Goal: Information Seeking & Learning: Learn about a topic

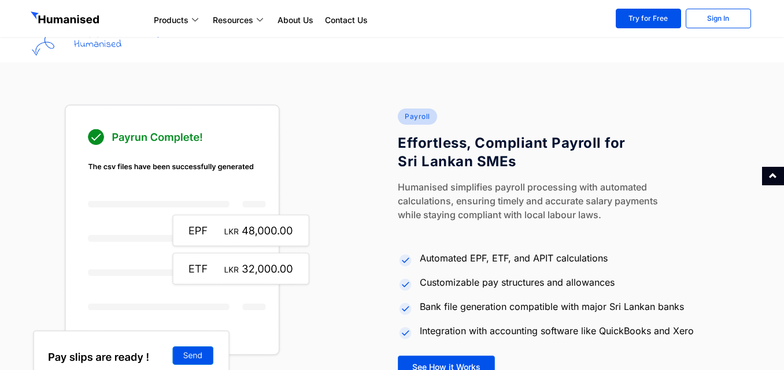
scroll to position [1329, 0]
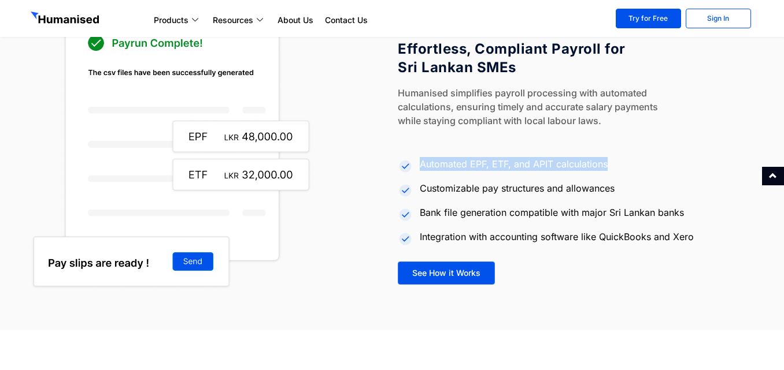
drag, startPoint x: 421, startPoint y: 166, endPoint x: 607, endPoint y: 165, distance: 186.7
click at [607, 165] on span "Automated EPF, ETF, and APIT calculations" at bounding box center [512, 164] width 191 height 14
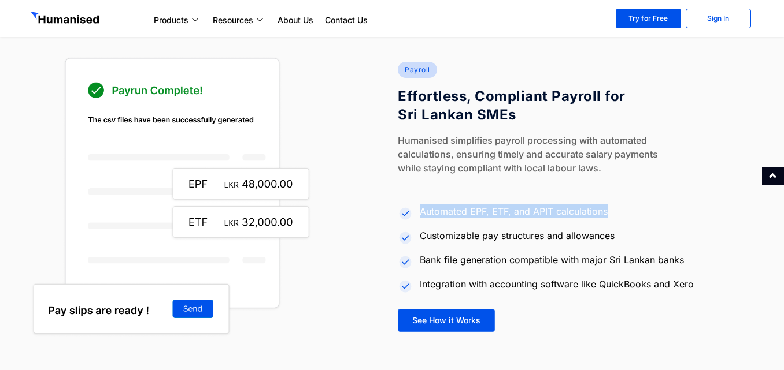
scroll to position [1271, 0]
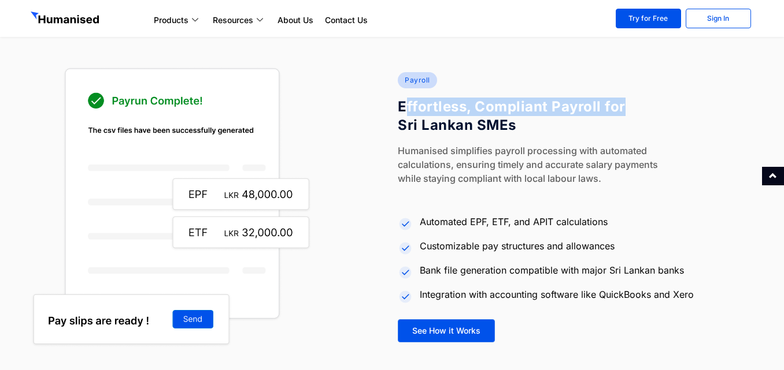
drag, startPoint x: 406, startPoint y: 105, endPoint x: 573, endPoint y: 117, distance: 168.0
click at [619, 110] on h4 "Effortless, Compliant Payroll for Sri Lankan SMEs" at bounding box center [518, 116] width 240 height 37
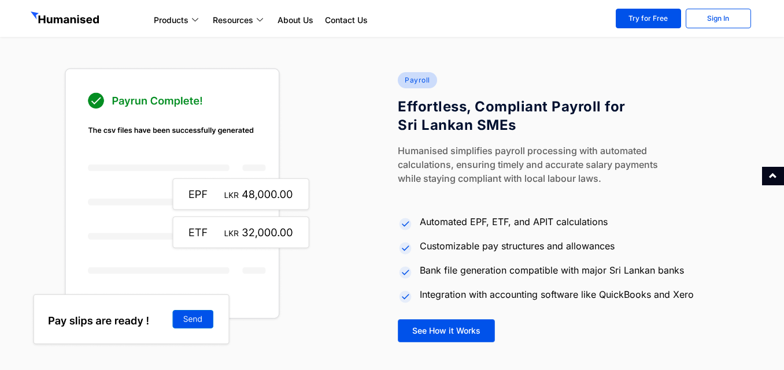
click at [539, 119] on h4 "Effortless, Compliant Payroll for Sri Lankan SMEs" at bounding box center [518, 116] width 240 height 37
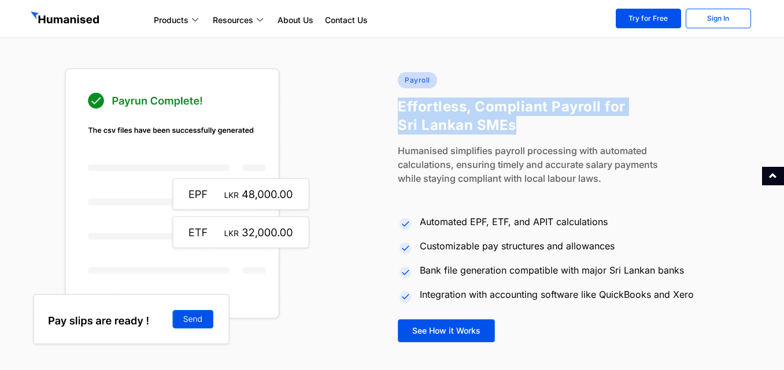
drag, startPoint x: 395, startPoint y: 107, endPoint x: 516, endPoint y: 130, distance: 123.6
click at [516, 130] on div "Payroll Effortless, Compliant Payroll for Sri Lankan SMEs Humanised simplifies …" at bounding box center [575, 207] width 367 height 293
copy h4 "Effortless, Compliant Payroll for Sri Lankan SMEs"
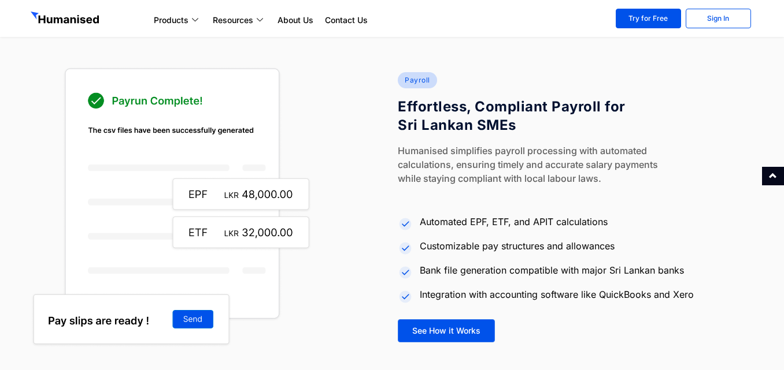
click at [467, 244] on span "Customizable pay structures and allowances" at bounding box center [516, 246] width 198 height 14
drag, startPoint x: 418, startPoint y: 220, endPoint x: 627, endPoint y: 220, distance: 209.2
click at [627, 220] on li "Automated EPF, ETF, and APIT calculations" at bounding box center [575, 223] width 355 height 22
copy span "Automated EPF, ETF, and APIT calculations"
drag, startPoint x: 417, startPoint y: 246, endPoint x: 620, endPoint y: 249, distance: 202.3
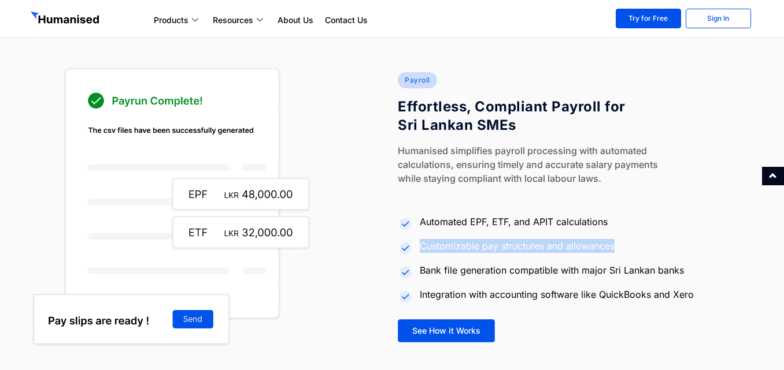
click at [620, 249] on li "Customizable pay structures and allowances" at bounding box center [575, 247] width 355 height 22
copy span "Customizable pay structures and allowances"
click at [487, 249] on span "Customizable pay structures and allowances" at bounding box center [516, 246] width 198 height 14
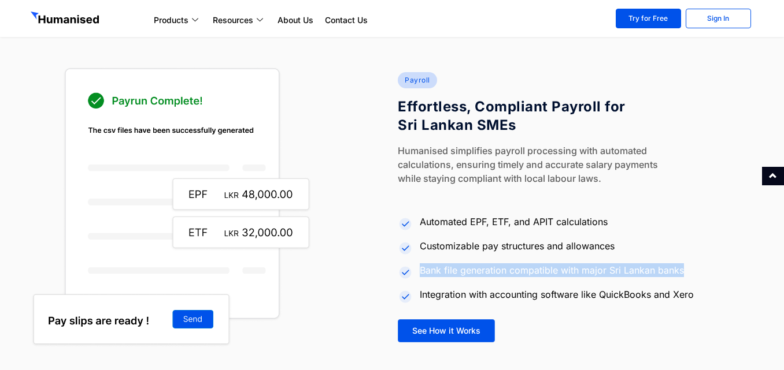
drag, startPoint x: 421, startPoint y: 270, endPoint x: 709, endPoint y: 267, distance: 287.8
click at [709, 267] on li "Bank file generation compatible with major Sri Lankan banks" at bounding box center [575, 272] width 355 height 22
copy span "Bank file generation compatible with major Sri Lankan banks"
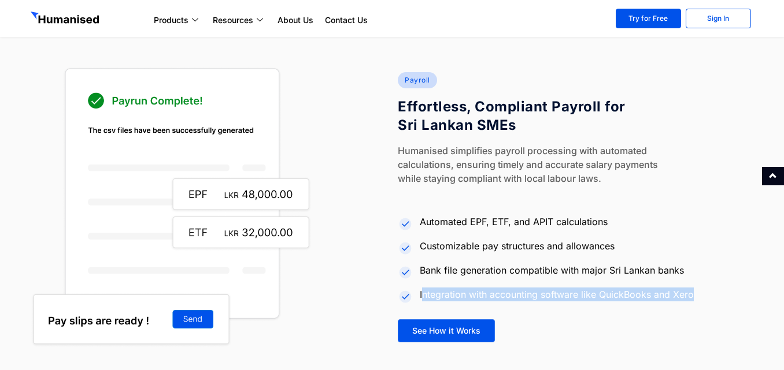
drag, startPoint x: 424, startPoint y: 298, endPoint x: 710, endPoint y: 291, distance: 285.6
click at [710, 291] on li "Integration with accounting software like QuickBooks and Xero" at bounding box center [575, 295] width 355 height 20
copy span "ntegration with accounting software like QuickBooks and Xero"
click at [419, 302] on li "Integration with accounting software like QuickBooks and Xero" at bounding box center [575, 295] width 355 height 20
drag, startPoint x: 419, startPoint y: 297, endPoint x: 718, endPoint y: 296, distance: 299.4
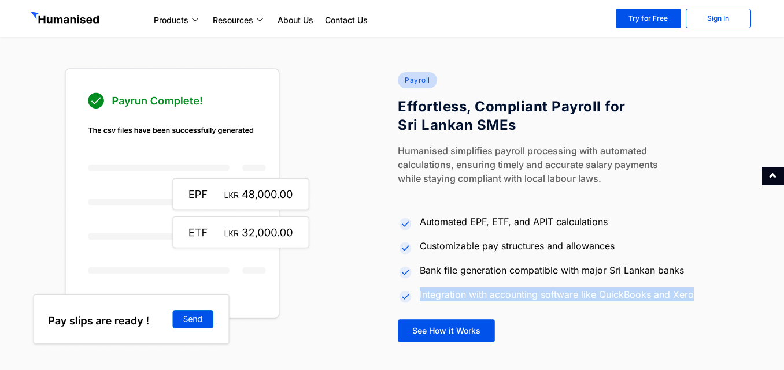
click at [718, 296] on li "Integration with accounting software like QuickBooks and Xero" at bounding box center [575, 295] width 355 height 20
copy span "Integration with accounting software like QuickBooks and Xero"
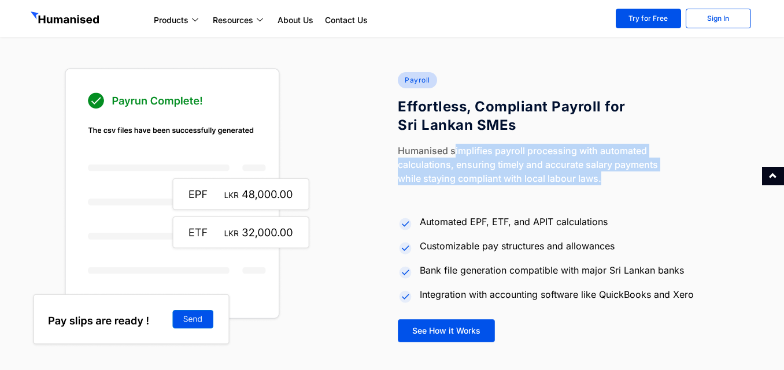
drag, startPoint x: 477, startPoint y: 153, endPoint x: 519, endPoint y: 170, distance: 45.3
click at [598, 178] on p "Humanised simplifies payroll processing with automated calculations, ensuring t…" at bounding box center [538, 165] width 281 height 42
click at [518, 170] on p "Humanised simplifies payroll processing with automated calculations, ensuring t…" at bounding box center [538, 165] width 281 height 42
drag, startPoint x: 451, startPoint y: 150, endPoint x: 601, endPoint y: 181, distance: 153.5
click at [601, 181] on p "Humanised simplifies payroll processing with automated calculations, ensuring t…" at bounding box center [538, 165] width 281 height 42
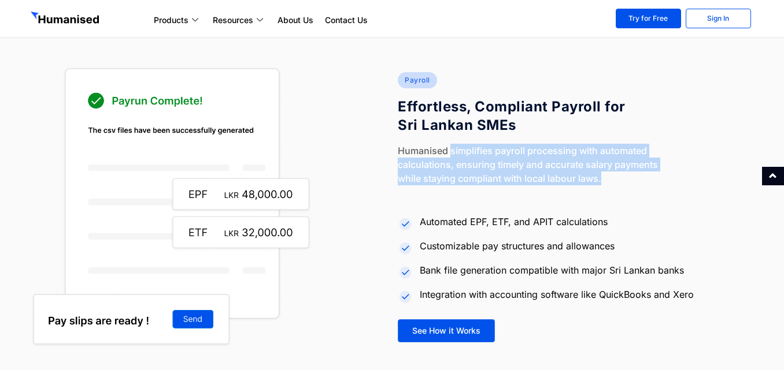
copy p "simplifies payroll processing with automated calculations, ensuring timely and …"
